Goal: Task Accomplishment & Management: Use online tool/utility

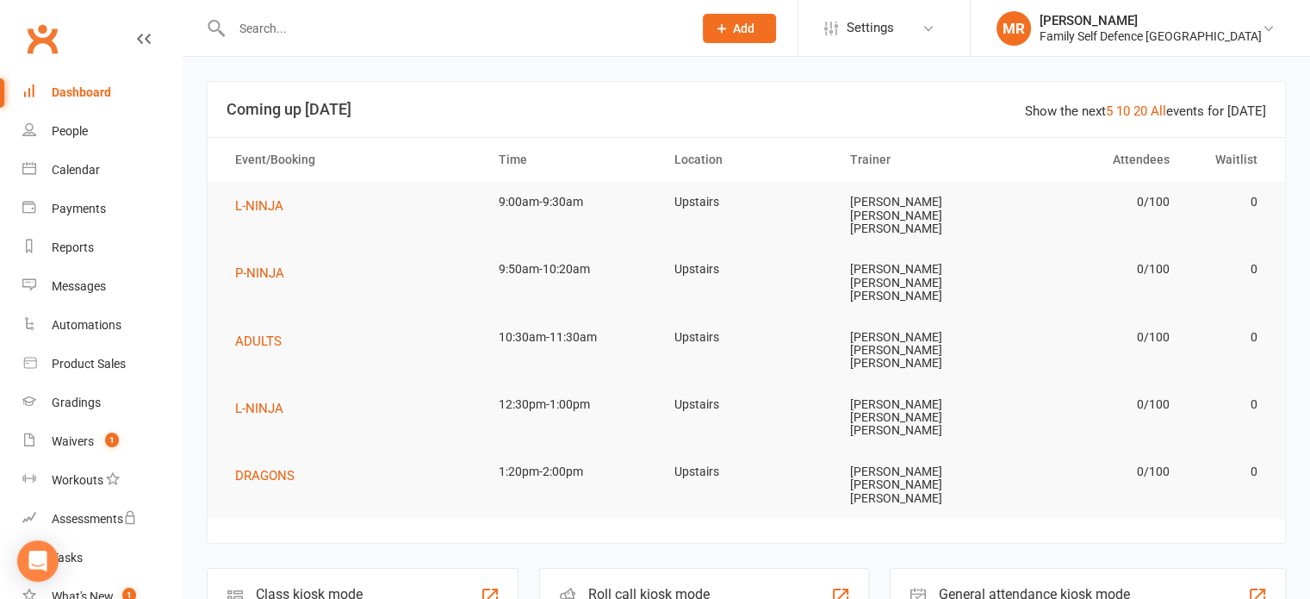
click at [640, 568] on div "Roll call kiosk mode Staff check-in for members" at bounding box center [704, 597] width 330 height 59
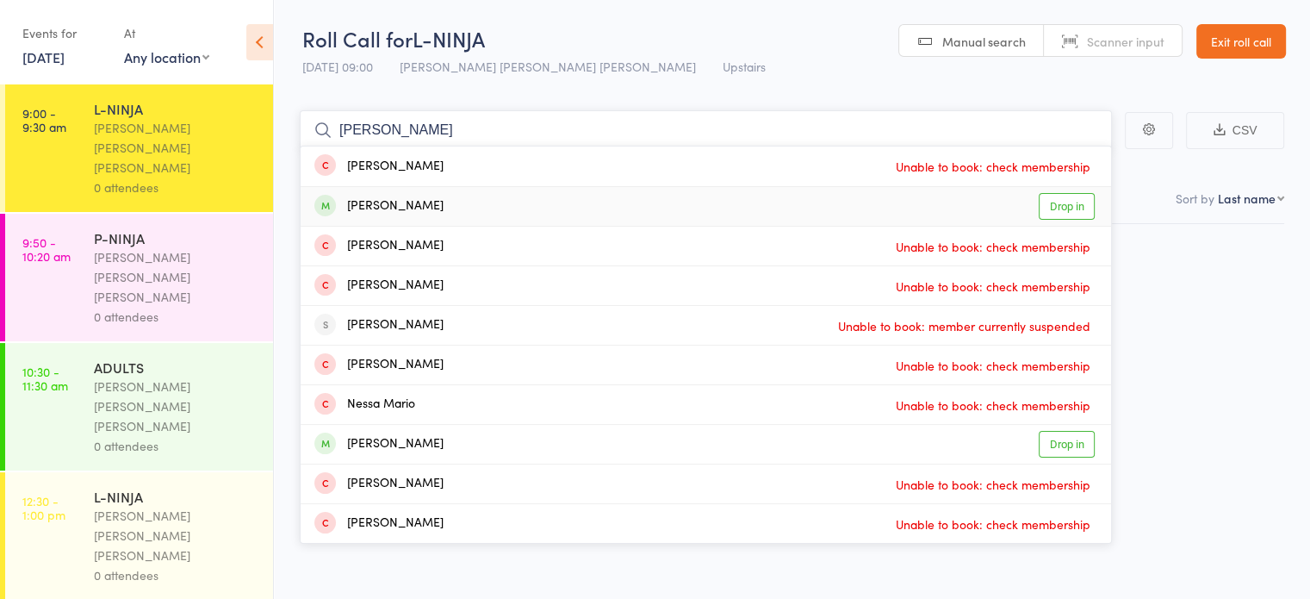
type input "marcus"
click at [343, 209] on div "Marcus Chan" at bounding box center [378, 206] width 129 height 20
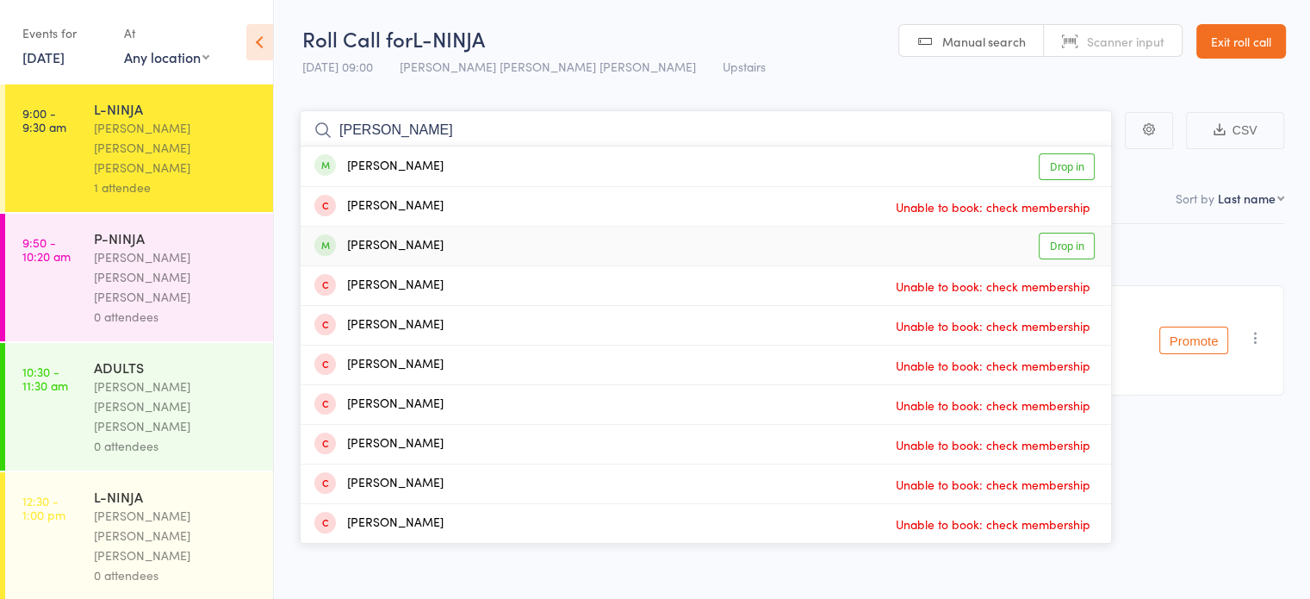
type input "lucas"
click at [460, 233] on div "Lucas Duan Drop in" at bounding box center [706, 246] width 810 height 39
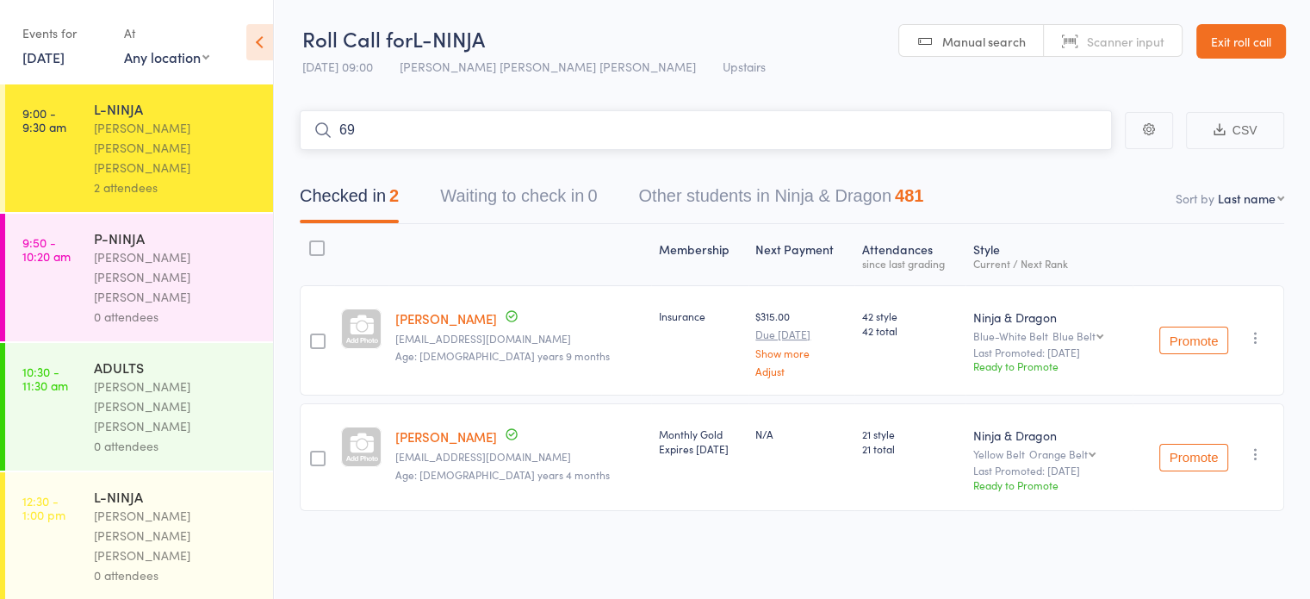
type input "6"
type input "8"
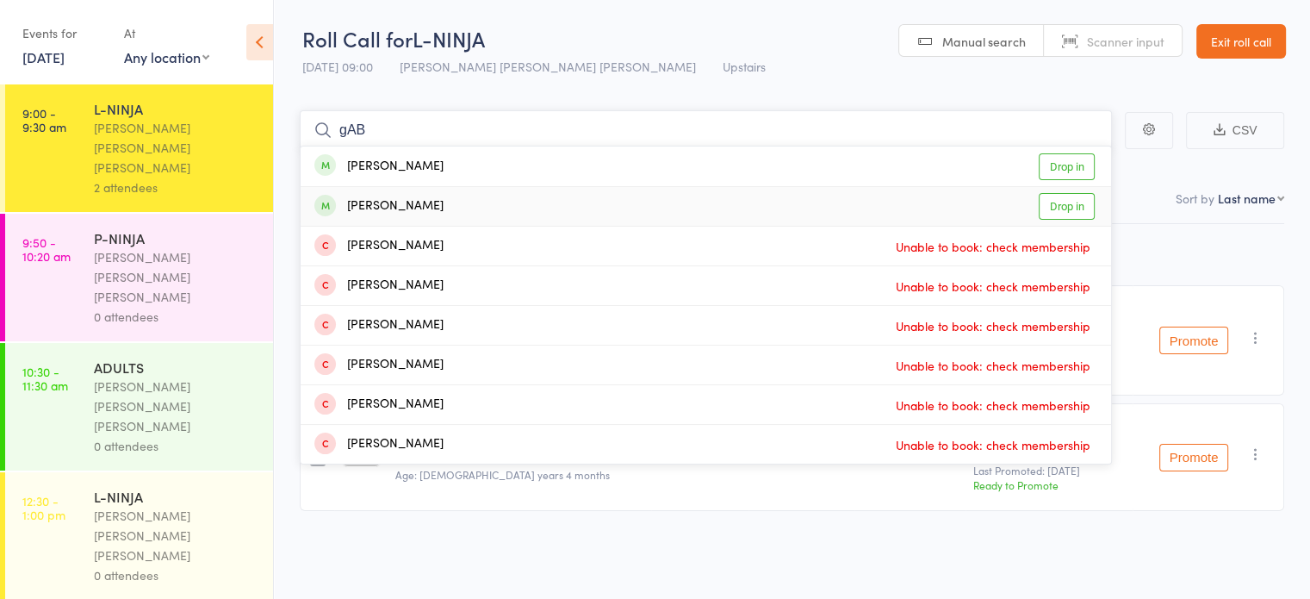
type input "gAB"
click at [926, 204] on div "Gabriel Collins Drop in" at bounding box center [706, 206] width 810 height 39
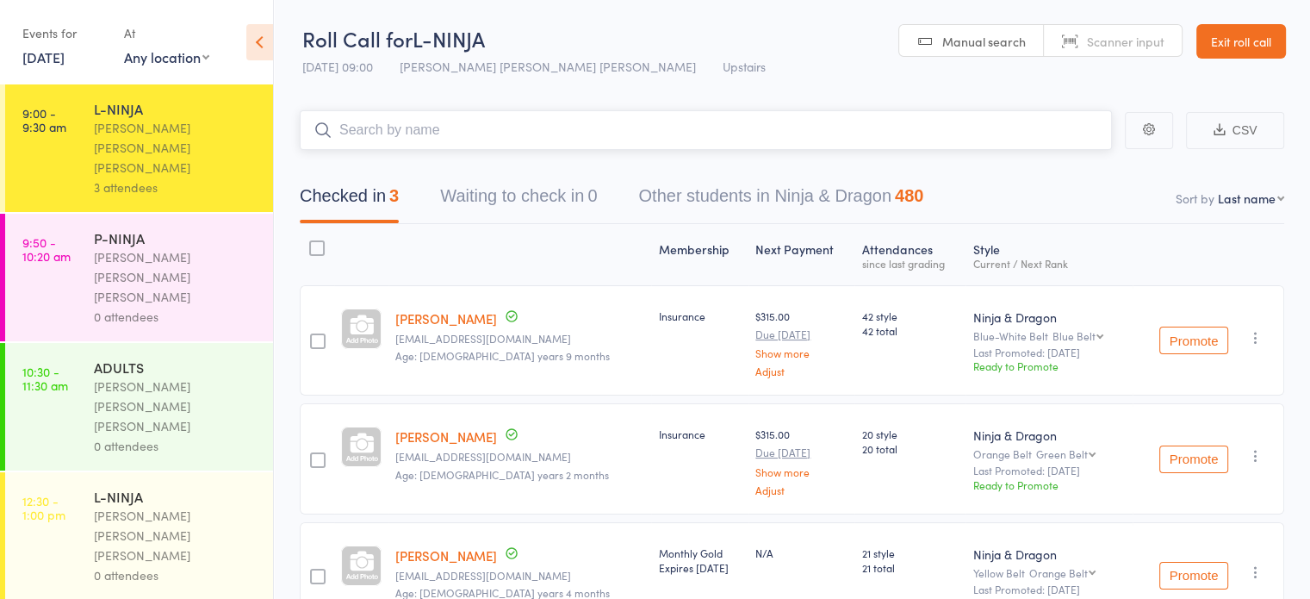
click at [923, 204] on div "480" at bounding box center [909, 195] width 28 height 19
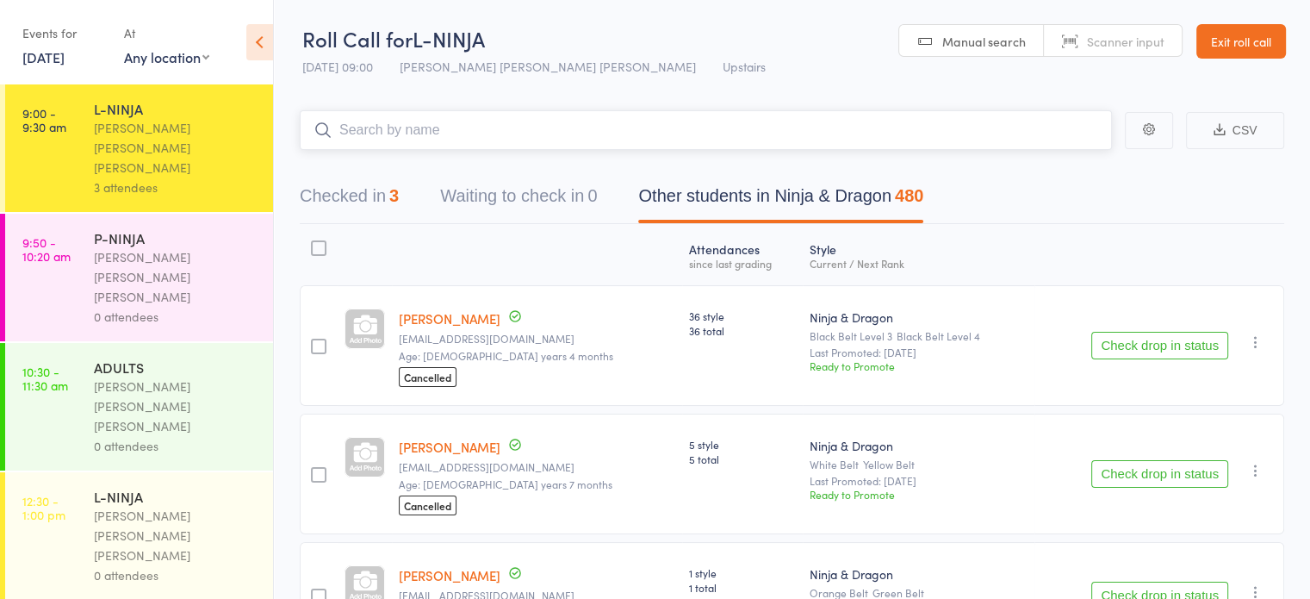
click at [334, 196] on button "Checked in 3" at bounding box center [349, 200] width 99 height 46
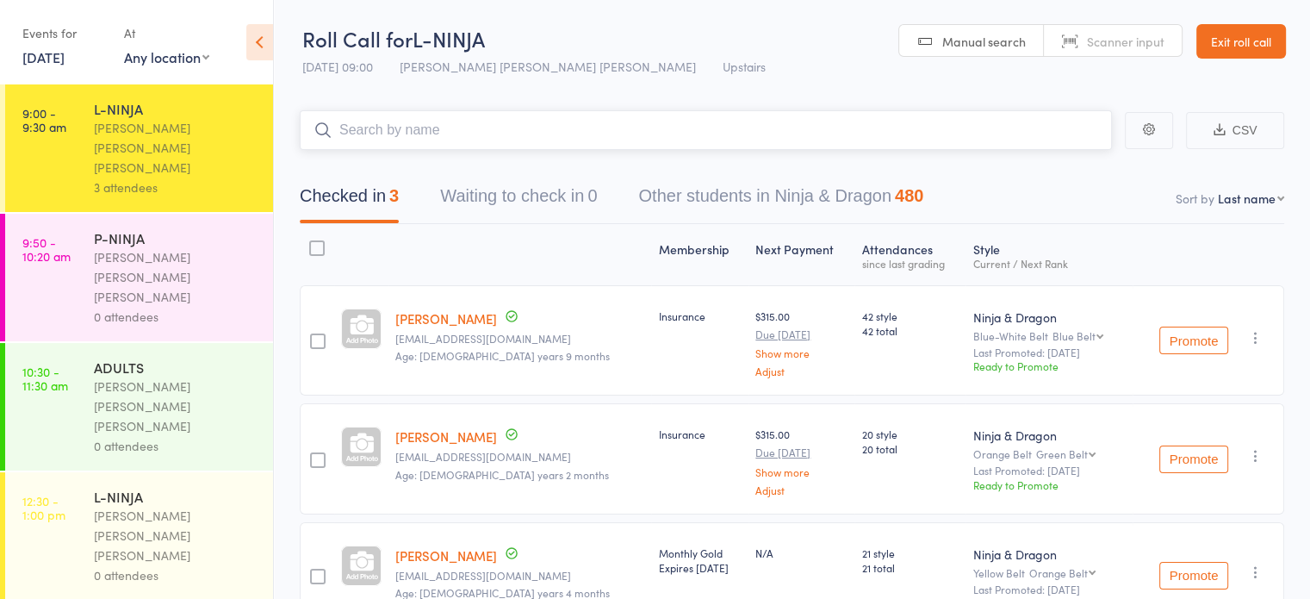
click at [344, 122] on input "search" at bounding box center [706, 130] width 812 height 40
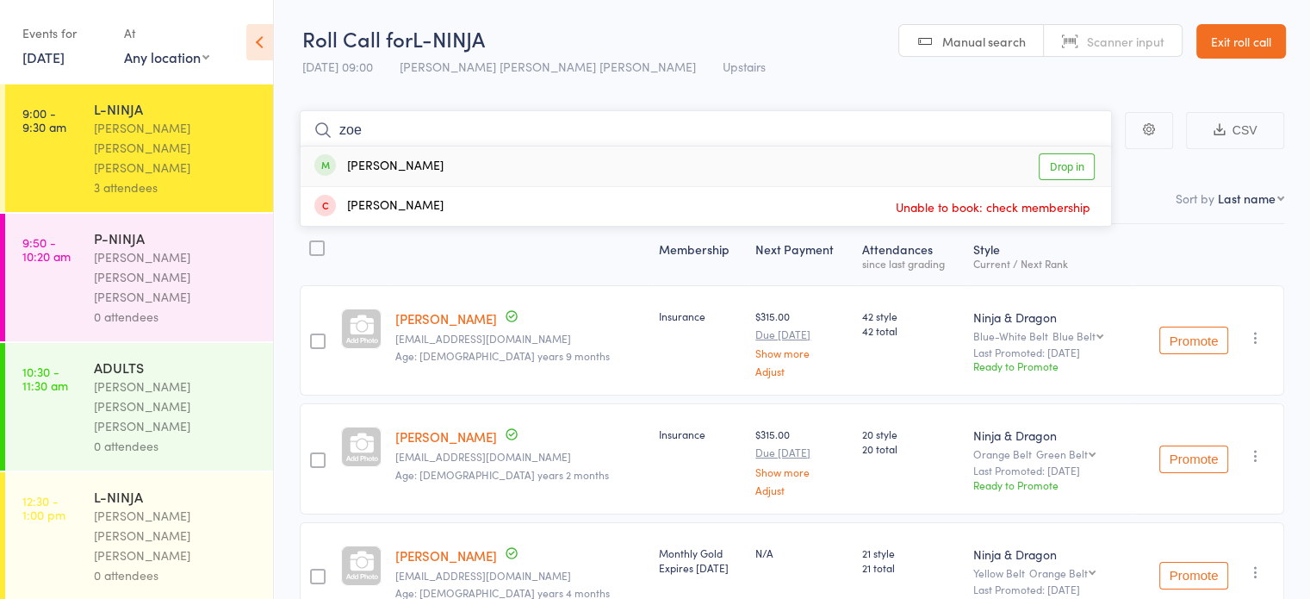
type input "zoe"
click at [376, 164] on div "Zoe Wong" at bounding box center [378, 167] width 129 height 20
